Goal: Task Accomplishment & Management: Manage account settings

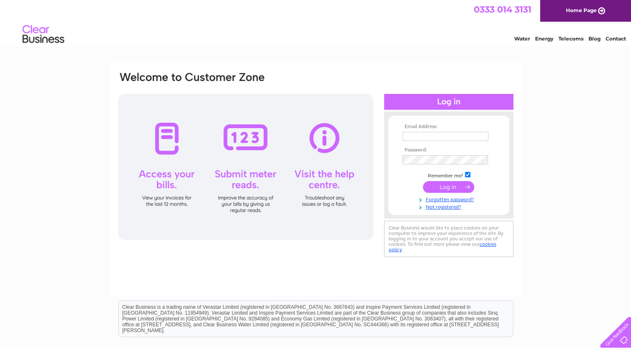
type input "[EMAIL_ADDRESS][DOMAIN_NAME]"
click at [442, 186] on input "submit" at bounding box center [448, 187] width 51 height 12
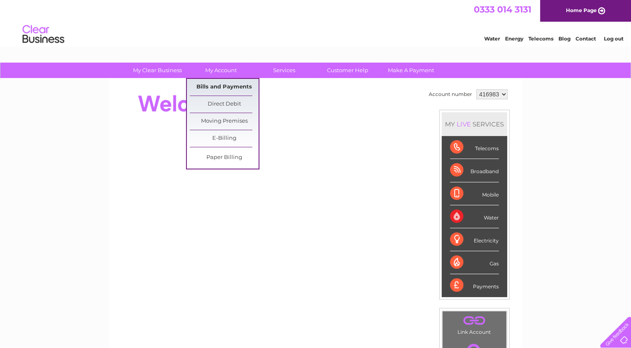
click at [222, 84] on link "Bills and Payments" at bounding box center [224, 87] width 69 height 17
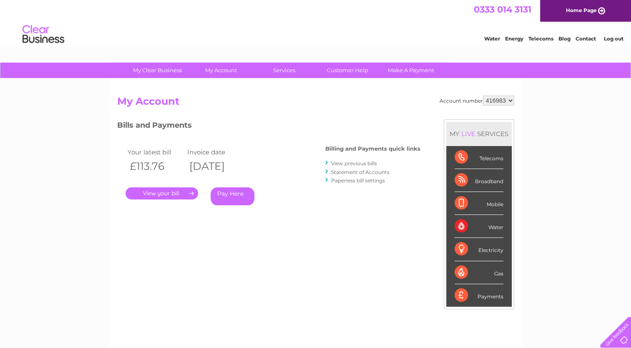
click at [152, 191] on link "." at bounding box center [162, 193] width 73 height 12
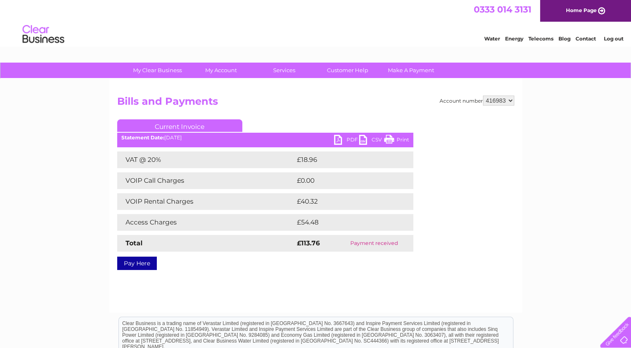
click at [352, 143] on link "PDF" at bounding box center [346, 141] width 25 height 12
